Goal: Information Seeking & Learning: Learn about a topic

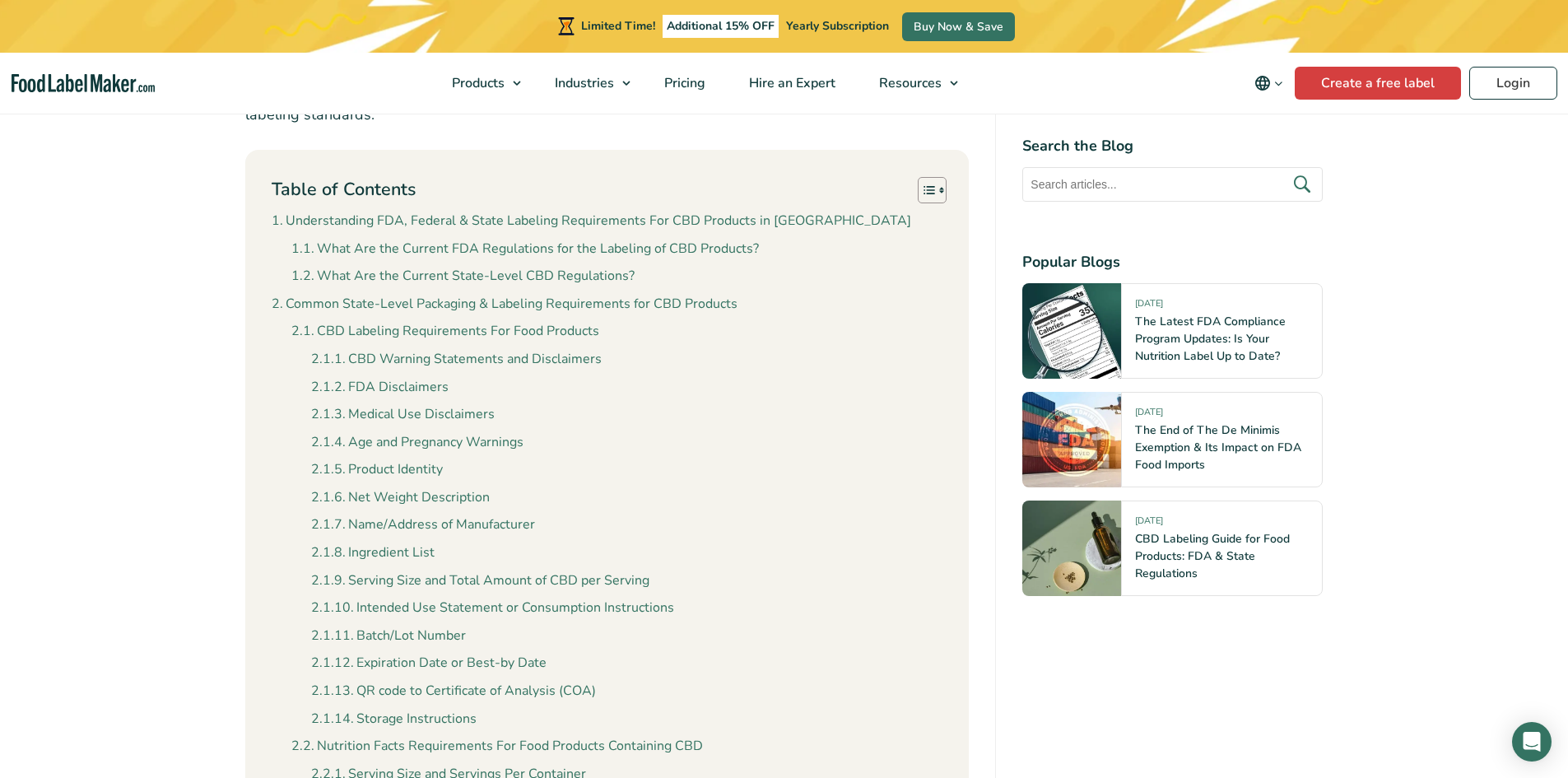
scroll to position [987, 0]
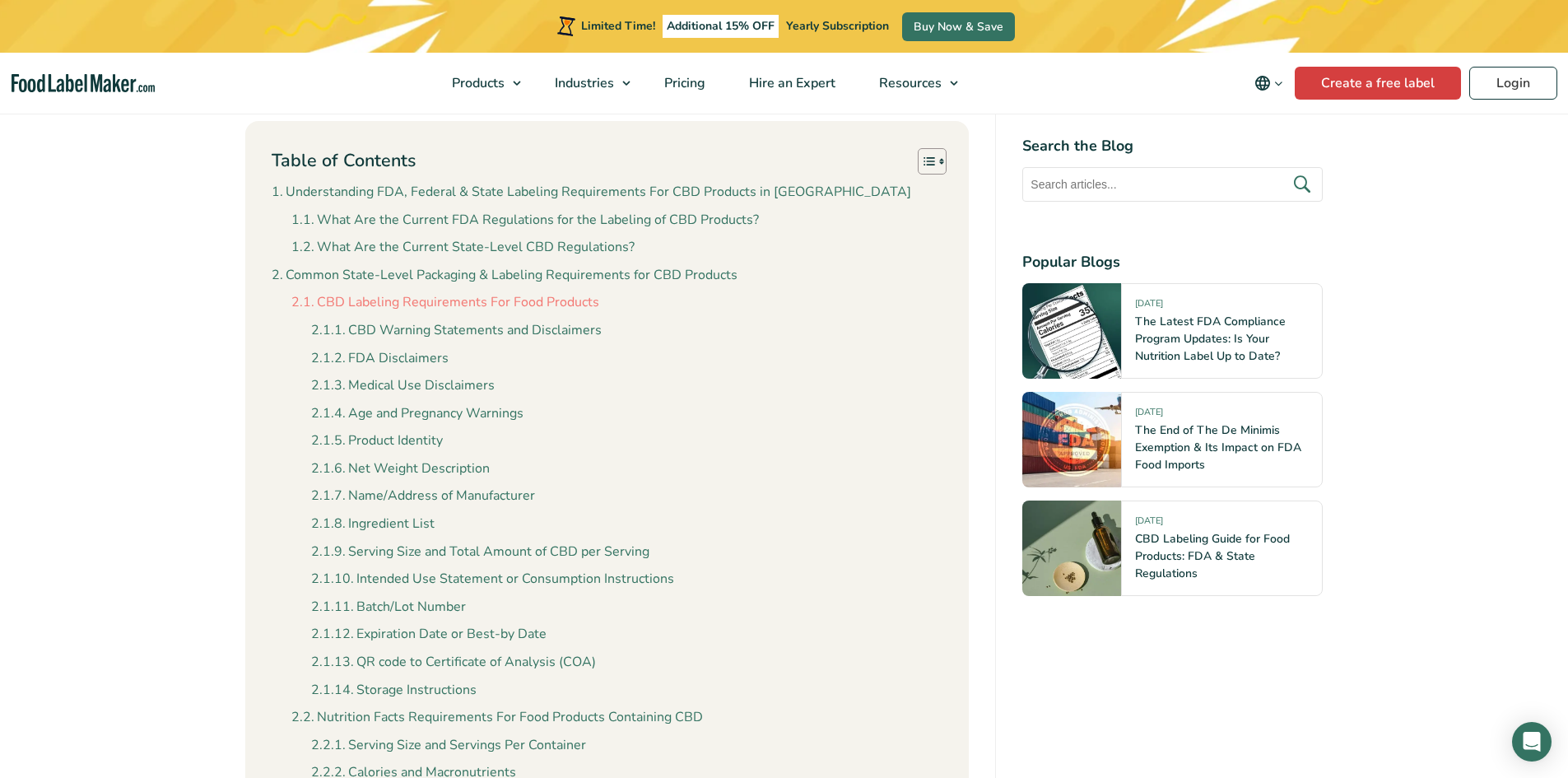
click at [578, 309] on link "CBD Labeling Requirements For Food Products" at bounding box center [445, 303] width 308 height 21
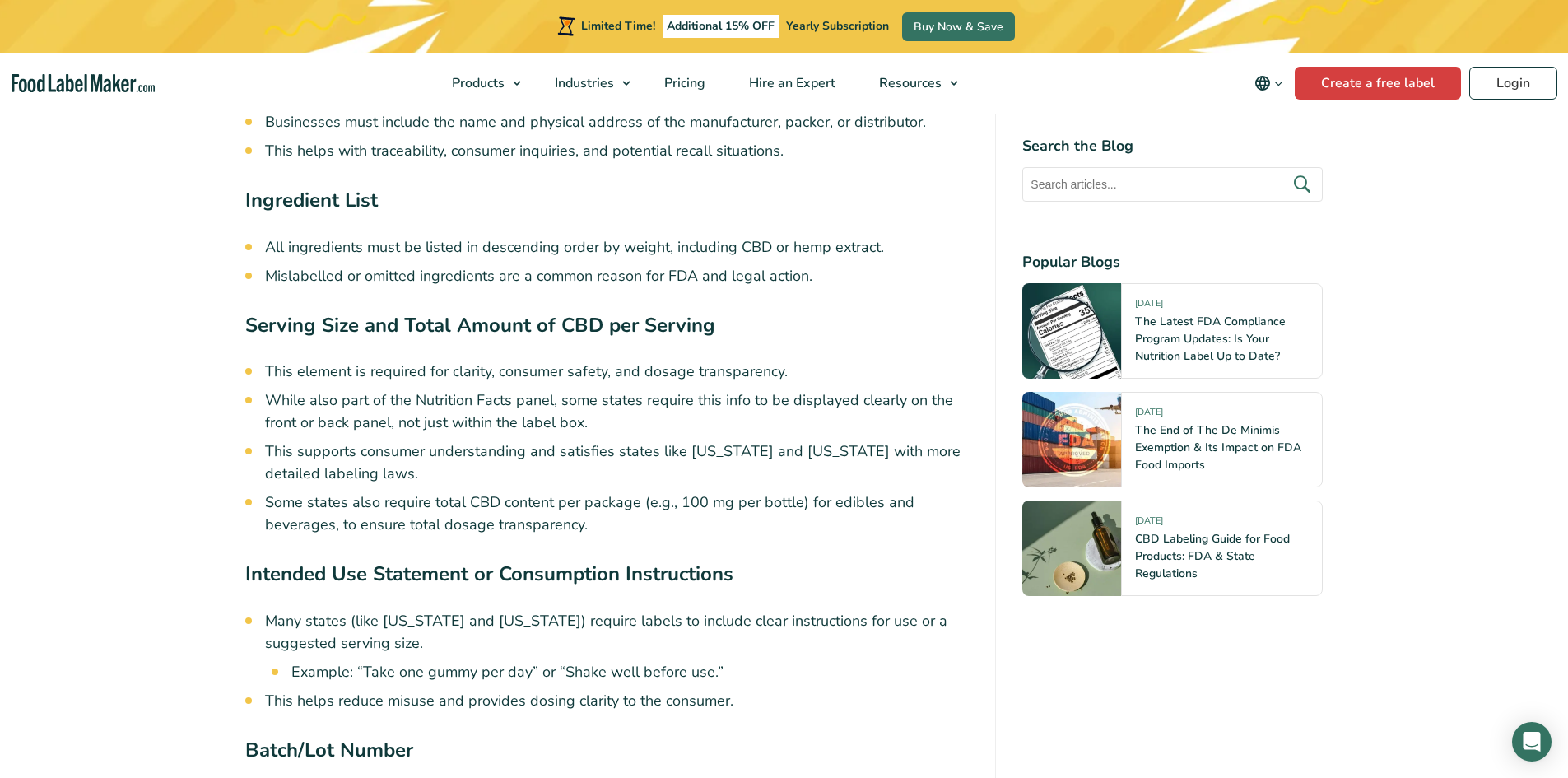
scroll to position [5367, 0]
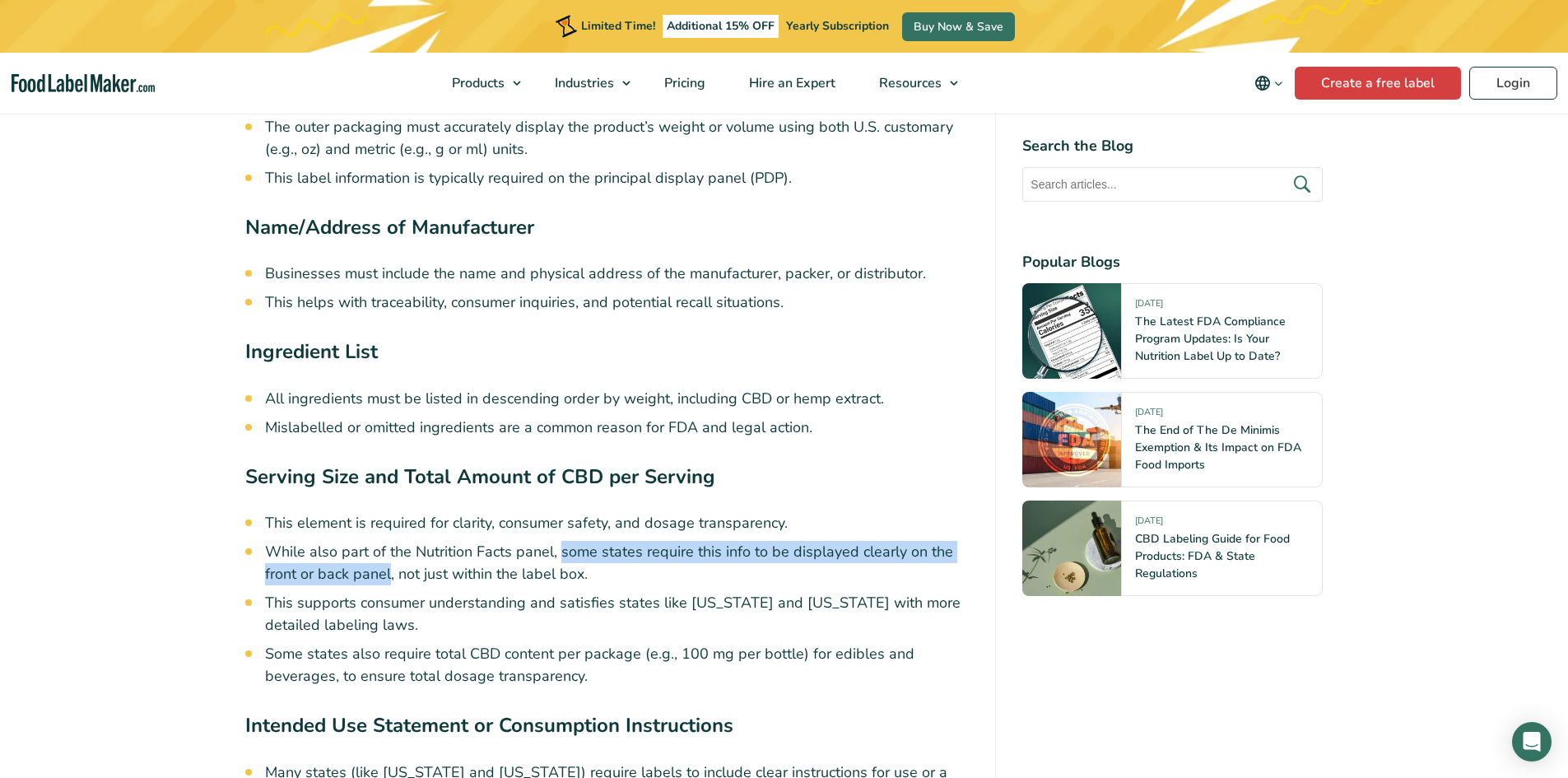
drag, startPoint x: 562, startPoint y: 529, endPoint x: 391, endPoint y: 555, distance: 173.0
click at [391, 555] on li "While also part of the Nutrition Facts panel, some states require this info to …" at bounding box center [617, 563] width 705 height 44
copy li "some states require this info to be displayed clearly on the front or back panel"
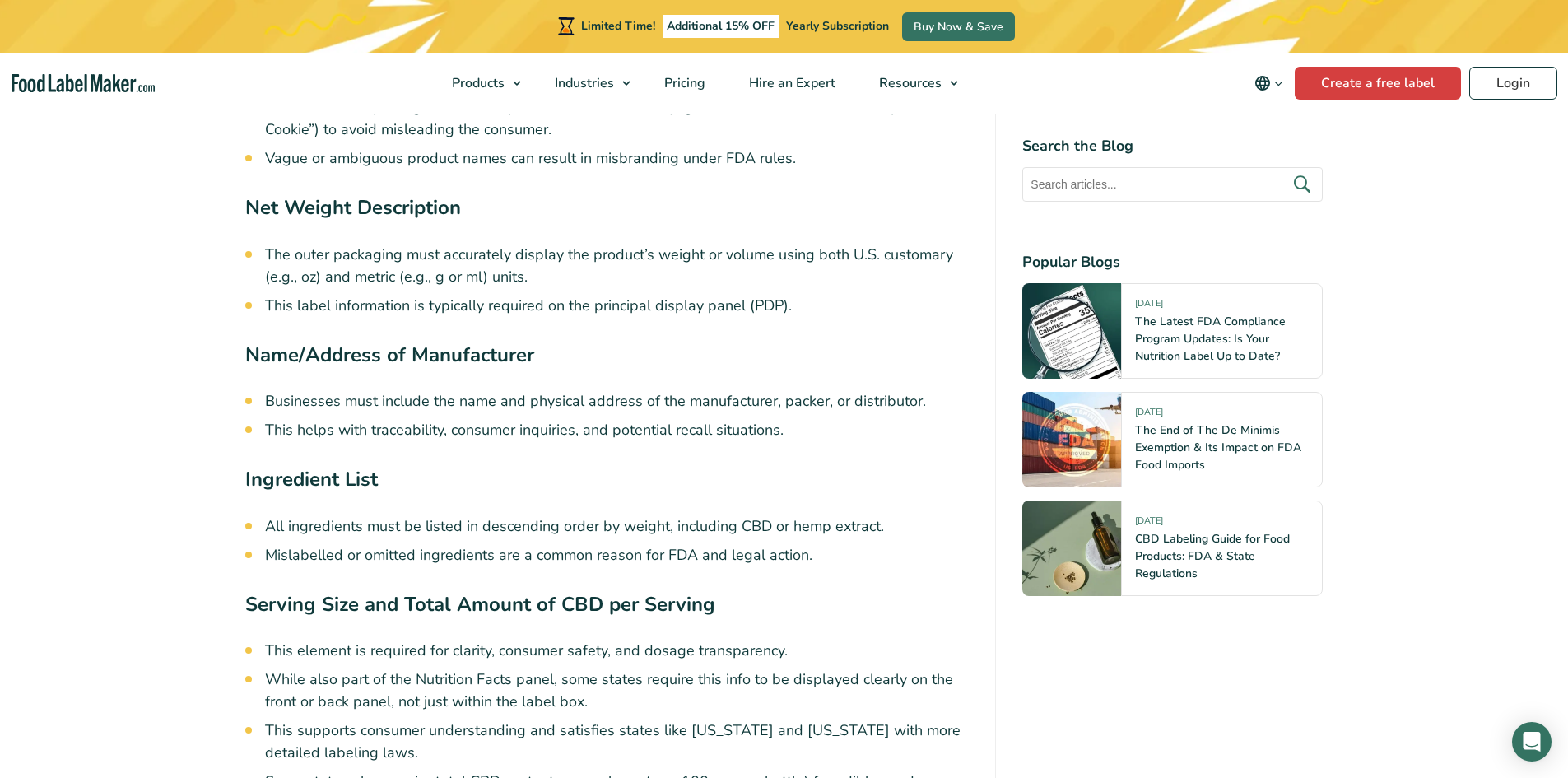
scroll to position [5349, 0]
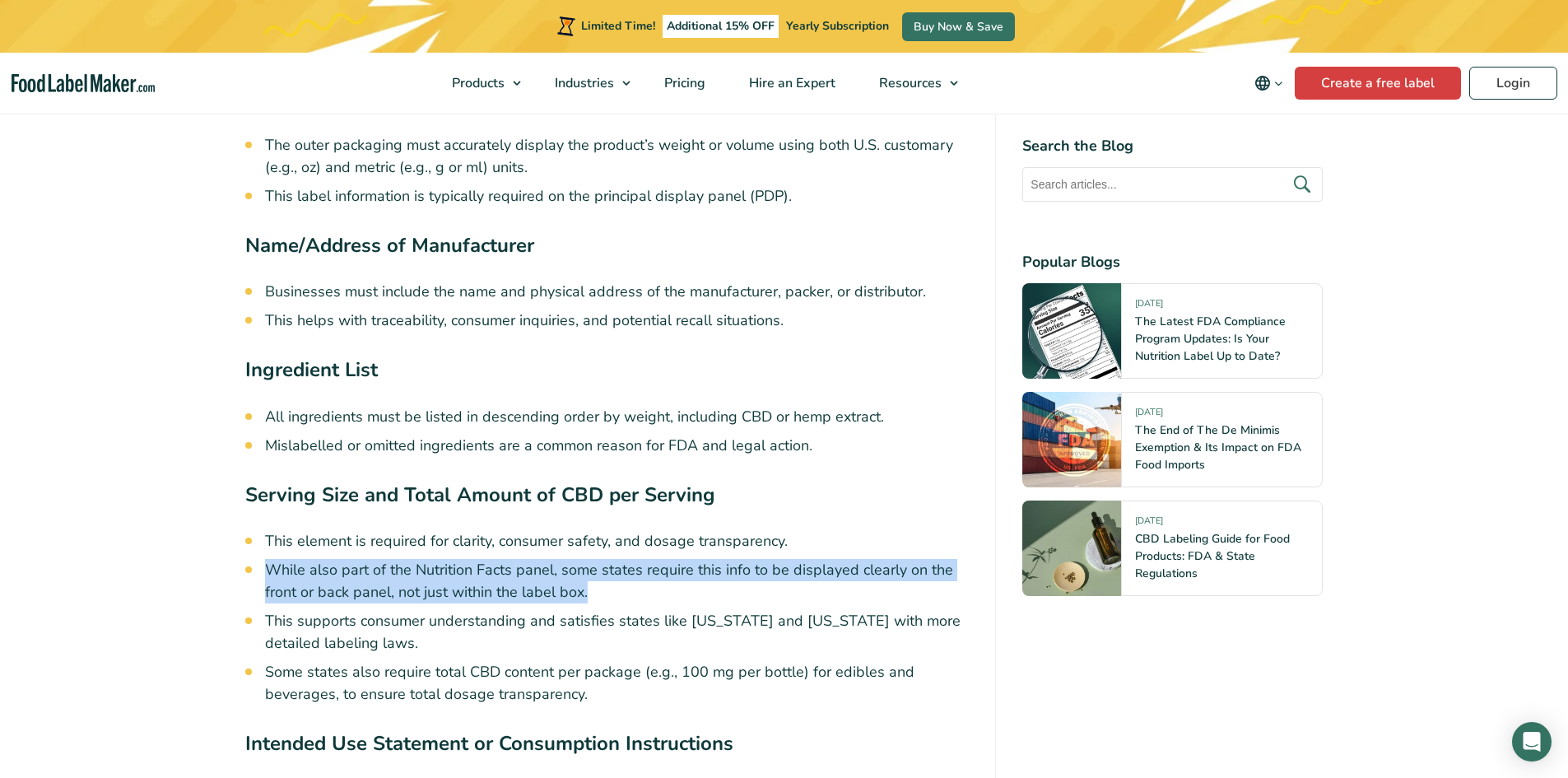
drag, startPoint x: 269, startPoint y: 547, endPoint x: 592, endPoint y: 577, distance: 324.4
click at [592, 577] on li "While also part of the Nutrition Facts panel, some states require this info to …" at bounding box center [617, 581] width 705 height 44
copy li "While also part of the Nutrition Facts panel, some states require this info to …"
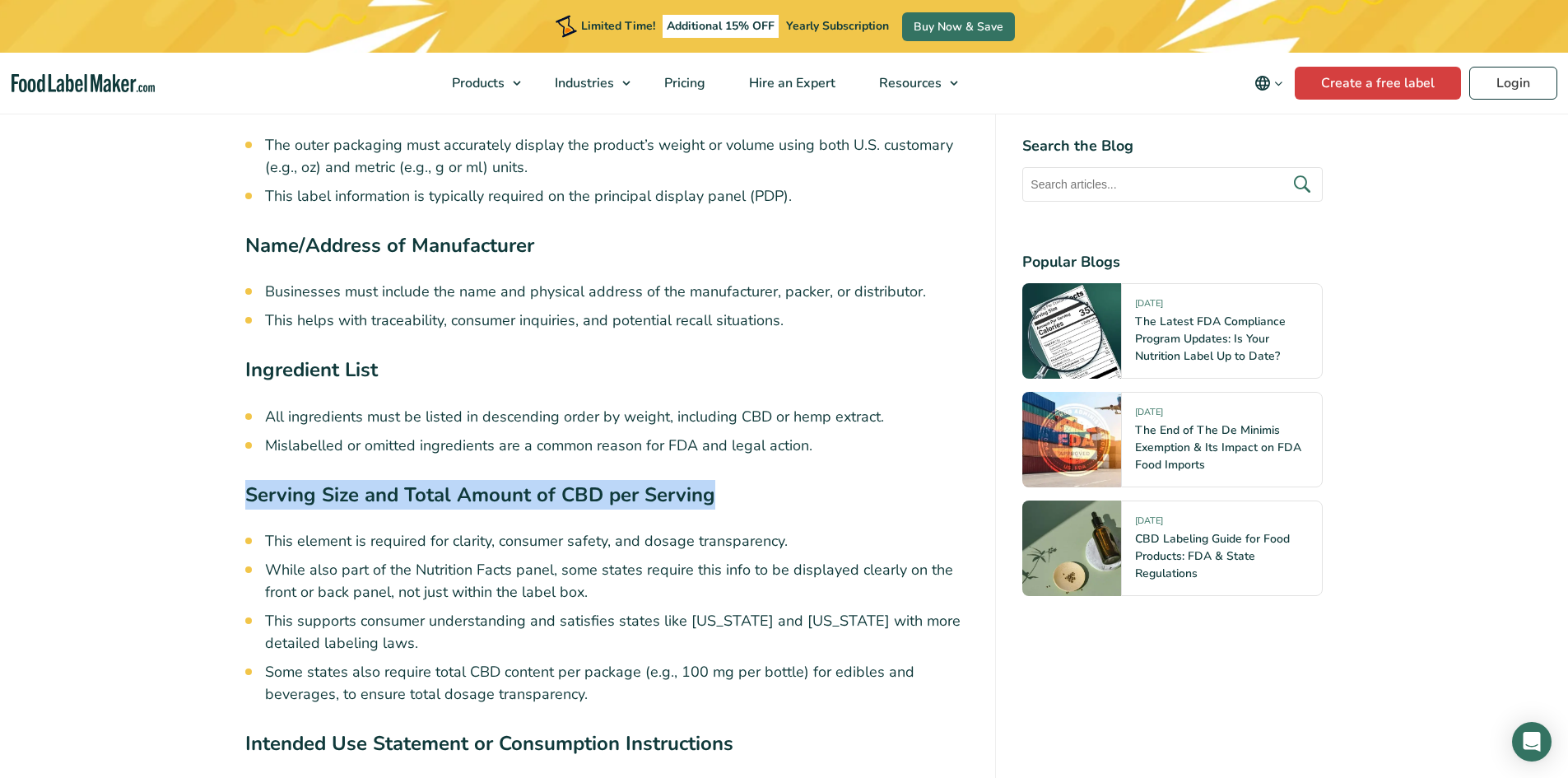
drag, startPoint x: 248, startPoint y: 467, endPoint x: 739, endPoint y: 482, distance: 491.2
click at [739, 482] on h4 "Serving Size and Total Amount of CBD per Serving" at bounding box center [608, 498] width 724 height 38
copy strong "Serving Size and Total Amount of CBD per Serving"
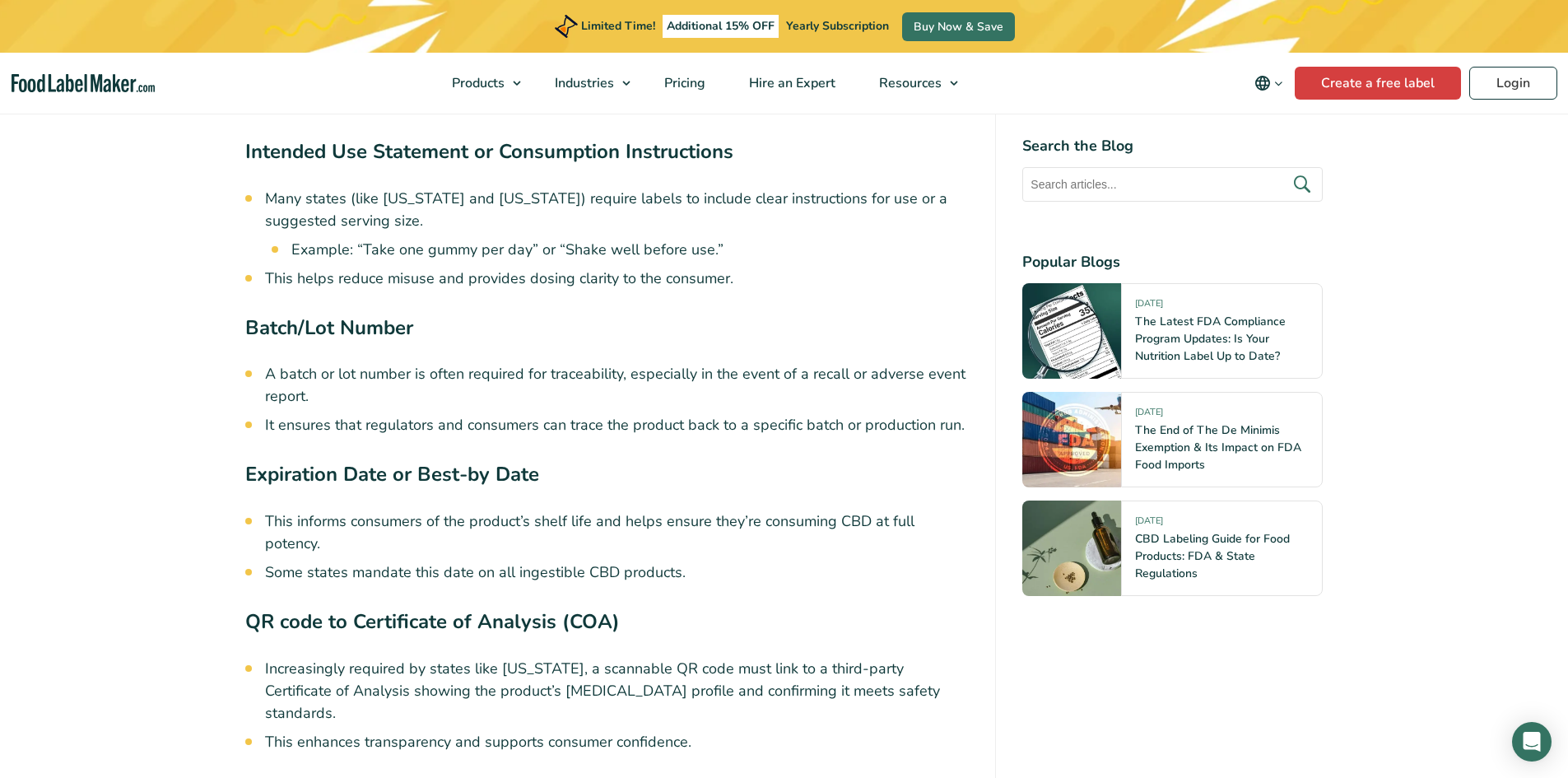
scroll to position [5843, 0]
